Goal: Task Accomplishment & Management: Complete application form

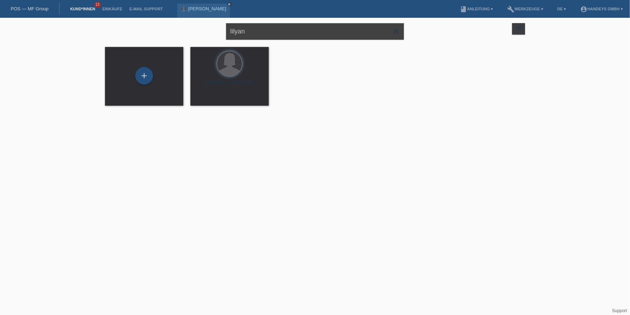
drag, startPoint x: 267, startPoint y: 34, endPoint x: 140, endPoint y: 37, distance: 126.8
click at [140, 37] on div "lilyan close filter_list view_module Alle Kund*innen anzeigen star Markierte [P…" at bounding box center [314, 31] width 427 height 26
type input "mohebi"
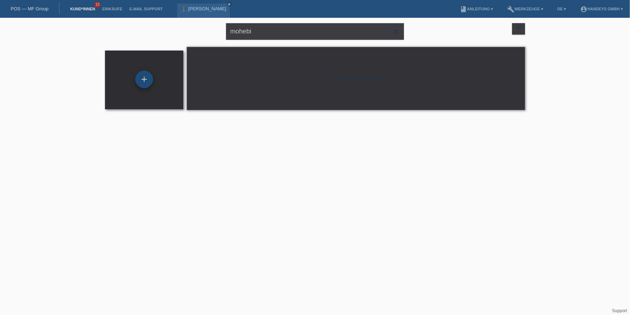
click at [148, 82] on div "+" at bounding box center [144, 80] width 18 height 18
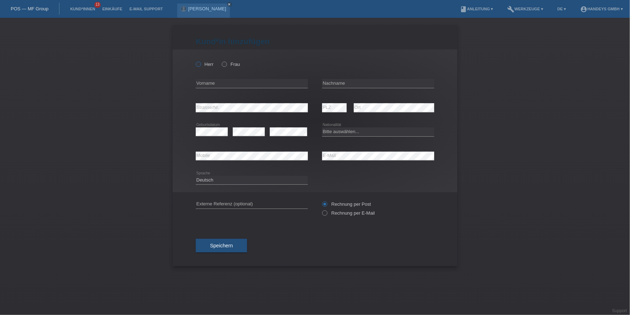
click at [210, 63] on label "Herr" at bounding box center [205, 64] width 18 height 5
click at [200, 63] on input "Herr" at bounding box center [198, 64] width 5 height 5
radio input "true"
click at [232, 85] on input "text" at bounding box center [252, 83] width 112 height 9
paste input "Hafizullah"
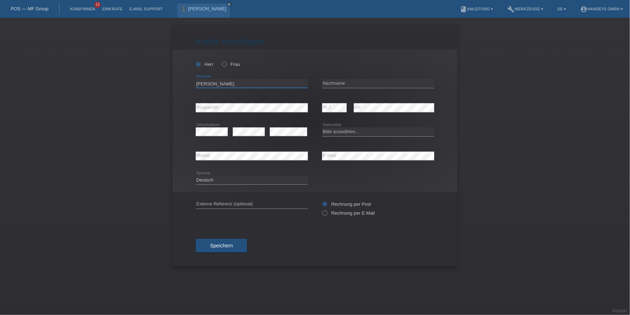
type input "Hafizullah"
click at [350, 82] on input "text" at bounding box center [378, 83] width 112 height 9
paste input "Mohebi"
type input "Mohebi"
select select "CH"
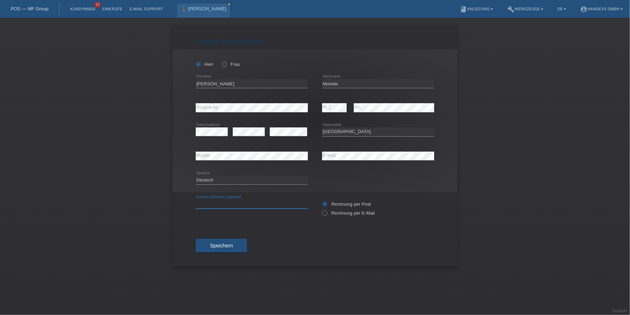
click at [243, 208] on input "text" at bounding box center [252, 204] width 112 height 9
type input "DERYA"
drag, startPoint x: 166, startPoint y: 209, endPoint x: 323, endPoint y: 222, distance: 157.5
click at [168, 209] on div "Kund*in hinzufügen Kunde hinzufügen Kundin hinzufügen Herr Frau Hafizullah erro…" at bounding box center [315, 166] width 630 height 297
click at [349, 212] on label "Rechnung per E-Mail" at bounding box center [348, 212] width 53 height 5
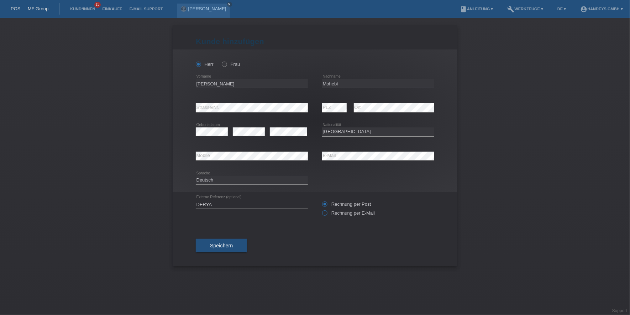
click at [327, 212] on input "Rechnung per E-Mail" at bounding box center [324, 214] width 5 height 9
radio input "true"
click at [231, 244] on span "Speichern" at bounding box center [221, 246] width 23 height 6
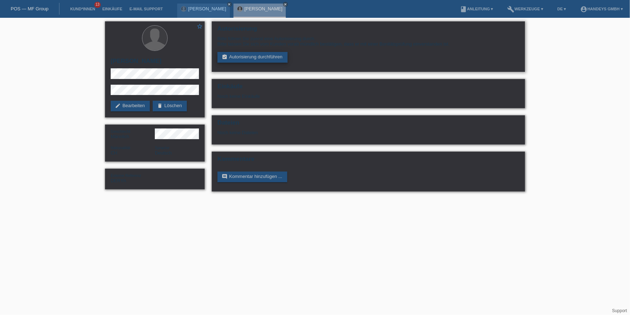
click at [265, 58] on link "assignment_turned_in Autorisierung durchführen" at bounding box center [253, 57] width 70 height 11
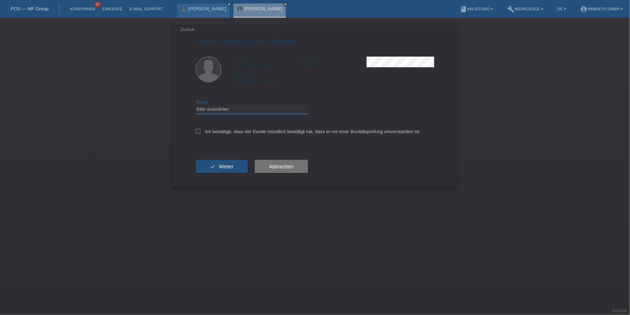
click at [262, 113] on select "Bitte auswählen CHF 1.00 - CHF 499.00 CHF 500.00 - CHF 1'999.00 CHF 2'000.00 - …" at bounding box center [252, 109] width 112 height 9
select select "3"
click at [196, 105] on select "Bitte auswählen CHF 1.00 - CHF 499.00 CHF 500.00 - CHF 1'999.00 CHF 2'000.00 - …" at bounding box center [252, 109] width 112 height 9
click at [252, 132] on label "Ich bestätige, dass der Kunde mündlich bestätigt hat, dass er mit einer Bonität…" at bounding box center [308, 131] width 225 height 5
click at [200, 132] on input "Ich bestätige, dass der Kunde mündlich bestätigt hat, dass er mit einer Bonität…" at bounding box center [198, 131] width 5 height 5
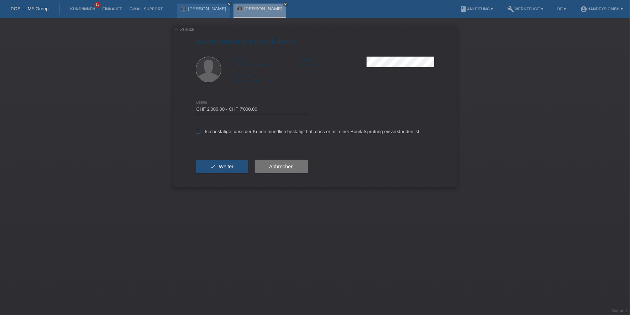
checkbox input "true"
click at [223, 167] on span "Weiter" at bounding box center [226, 167] width 15 height 6
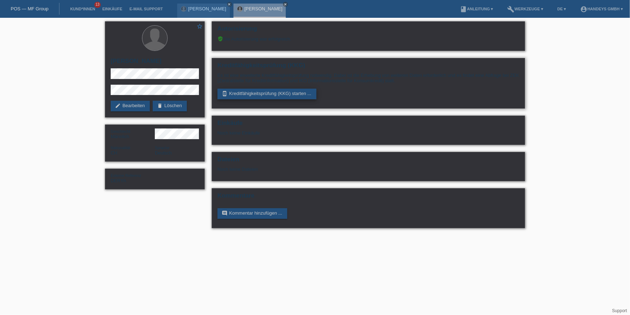
click at [252, 95] on link "perm_device_information Kreditfähigkeitsprüfung (KKG) starten ..." at bounding box center [267, 94] width 99 height 11
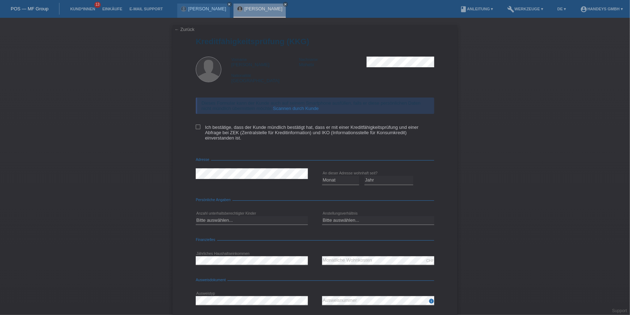
click at [296, 108] on link "Scannen durch Kunde" at bounding box center [296, 108] width 46 height 5
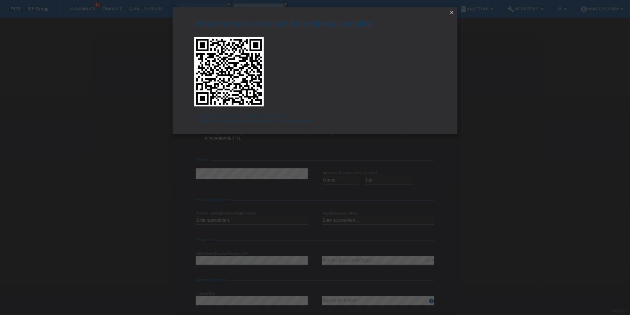
click at [449, 13] on icon "close" at bounding box center [452, 13] width 6 height 6
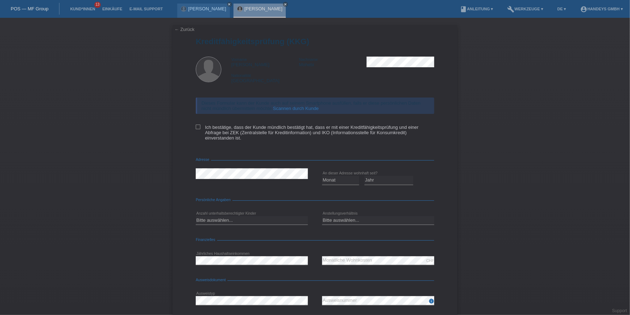
click at [185, 31] on link "← Zurück" at bounding box center [184, 29] width 20 height 5
